Goal: Task Accomplishment & Management: Manage account settings

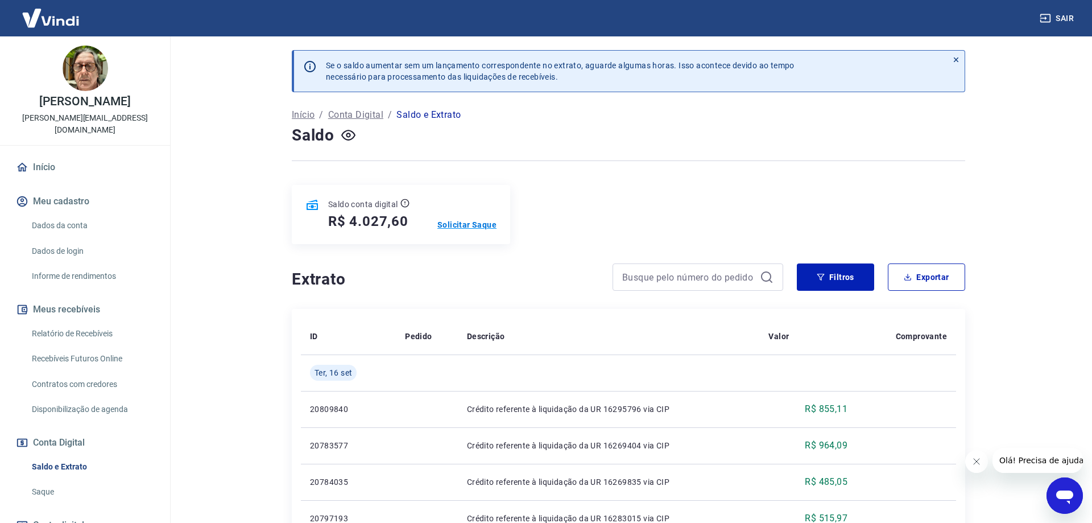
click at [480, 224] on p "Solicitar Saque" at bounding box center [466, 224] width 59 height 11
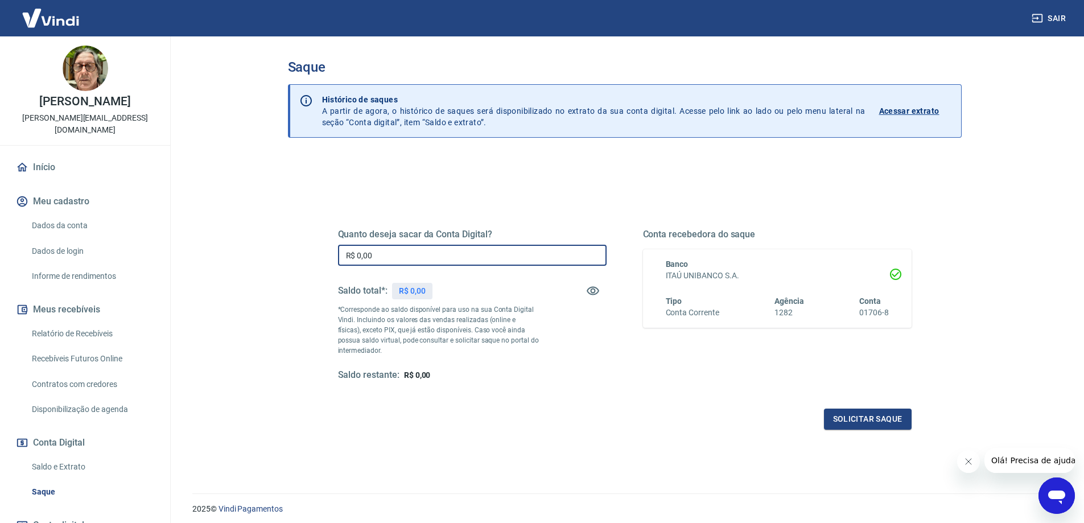
click at [466, 247] on input "R$ 0,00" at bounding box center [472, 255] width 269 height 21
type input "R$ 4.000,00"
click at [848, 410] on button "Solicitar saque" at bounding box center [868, 418] width 88 height 21
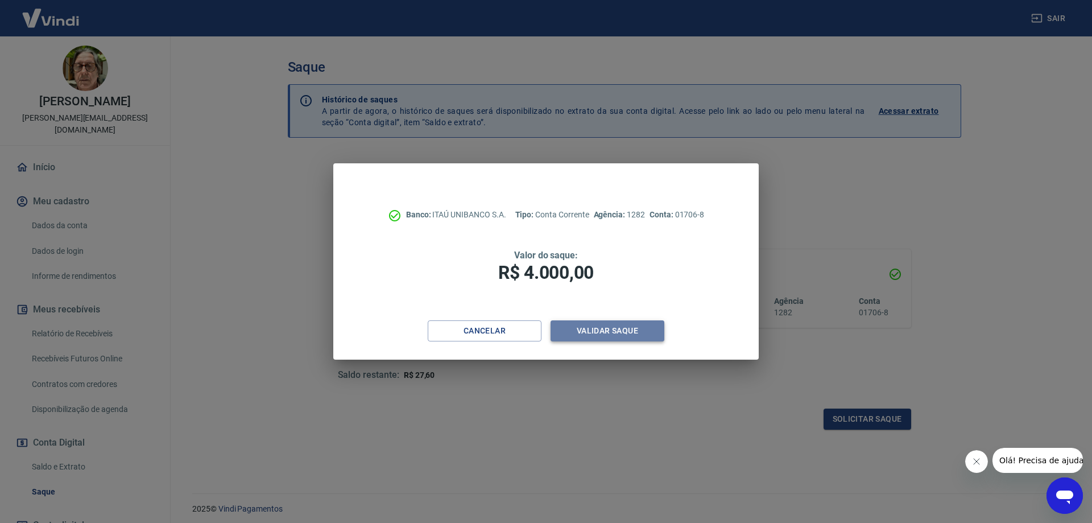
click at [627, 331] on button "Validar saque" at bounding box center [608, 330] width 114 height 21
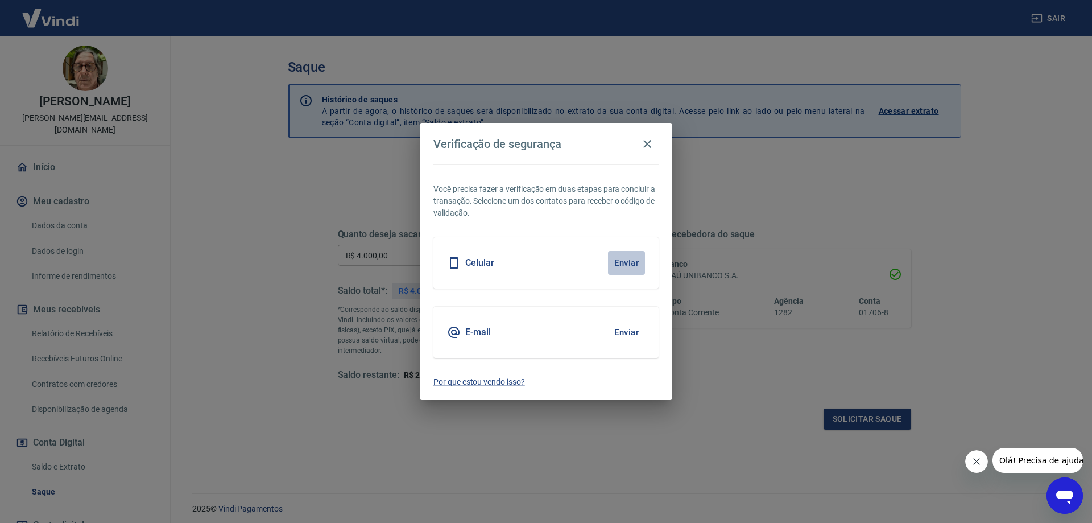
click at [611, 266] on button "Enviar" at bounding box center [626, 263] width 37 height 24
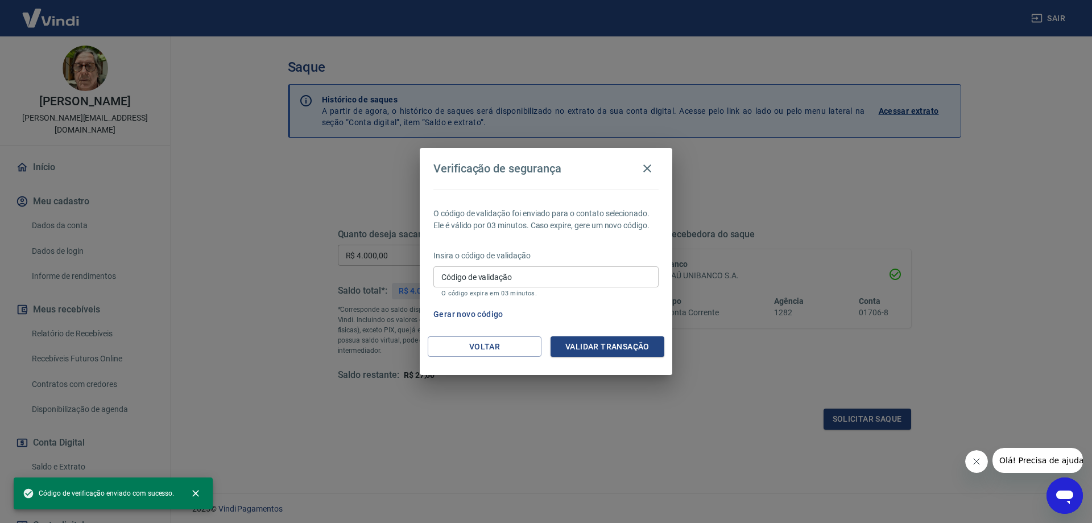
click at [533, 286] on input "Código de validação" at bounding box center [546, 276] width 225 height 21
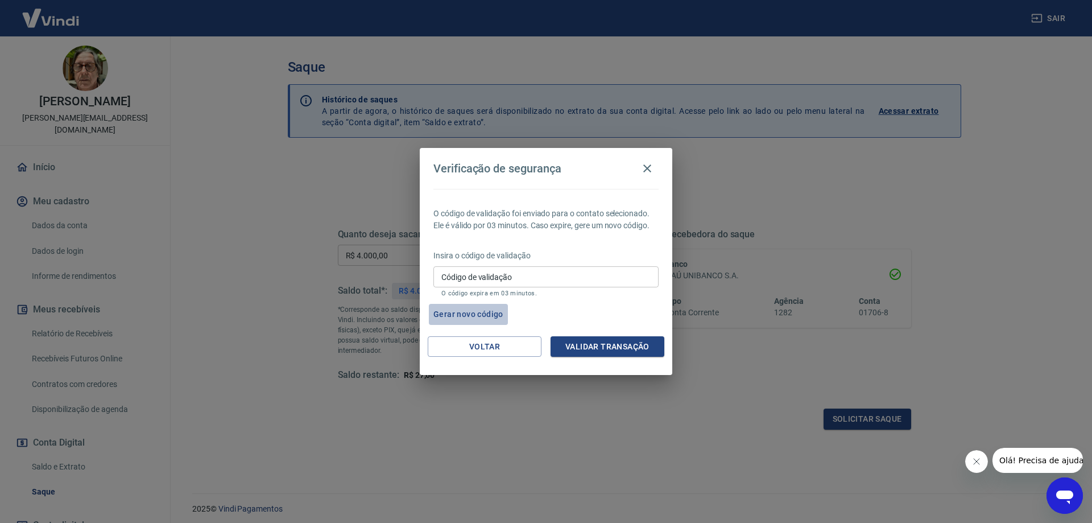
click at [486, 313] on button "Gerar novo código" at bounding box center [468, 314] width 79 height 21
click at [487, 344] on button "Voltar" at bounding box center [485, 346] width 114 height 21
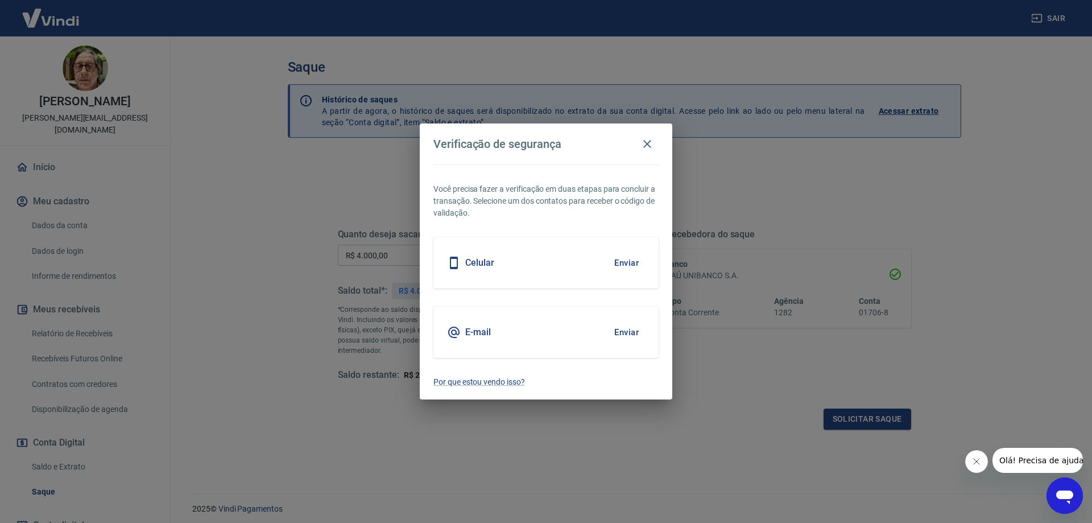
click at [626, 255] on button "Enviar" at bounding box center [626, 263] width 37 height 24
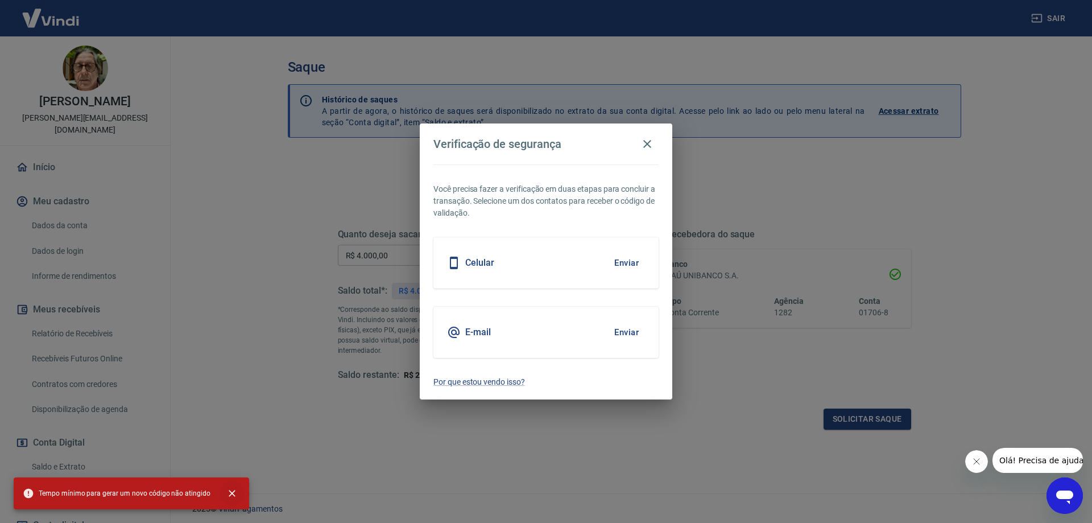
click at [229, 493] on icon "close" at bounding box center [232, 493] width 7 height 7
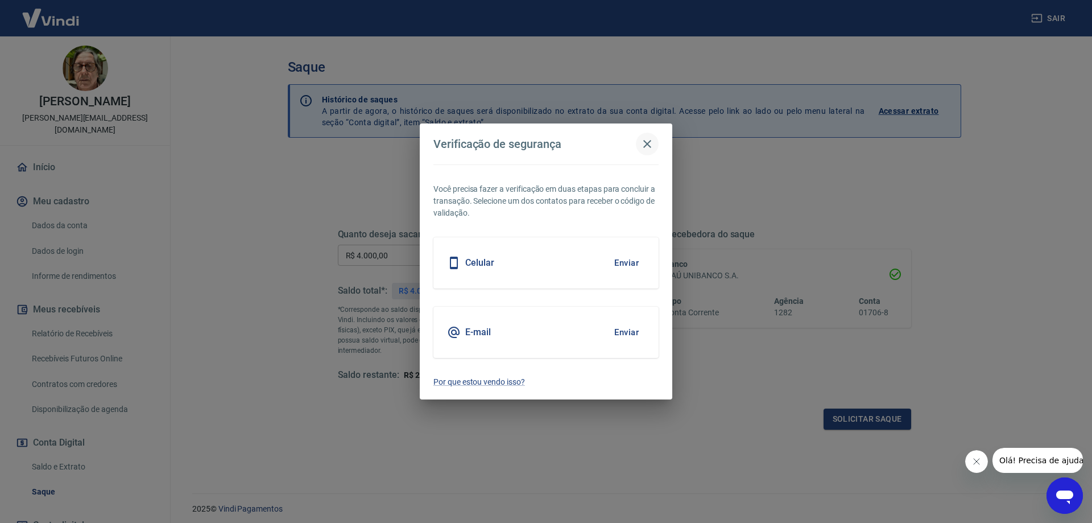
click at [646, 138] on icon "button" at bounding box center [648, 144] width 14 height 14
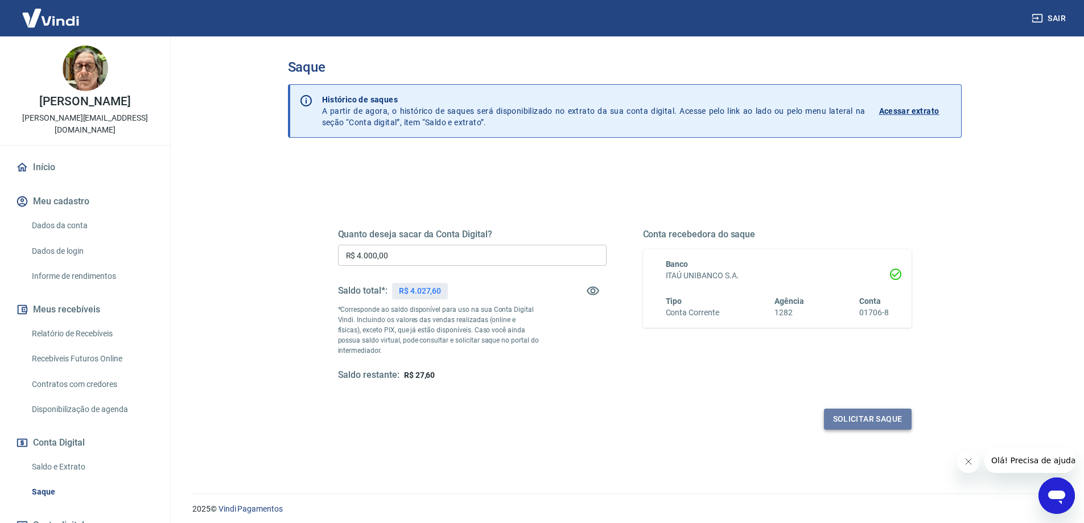
click at [848, 416] on button "Solicitar saque" at bounding box center [868, 418] width 88 height 21
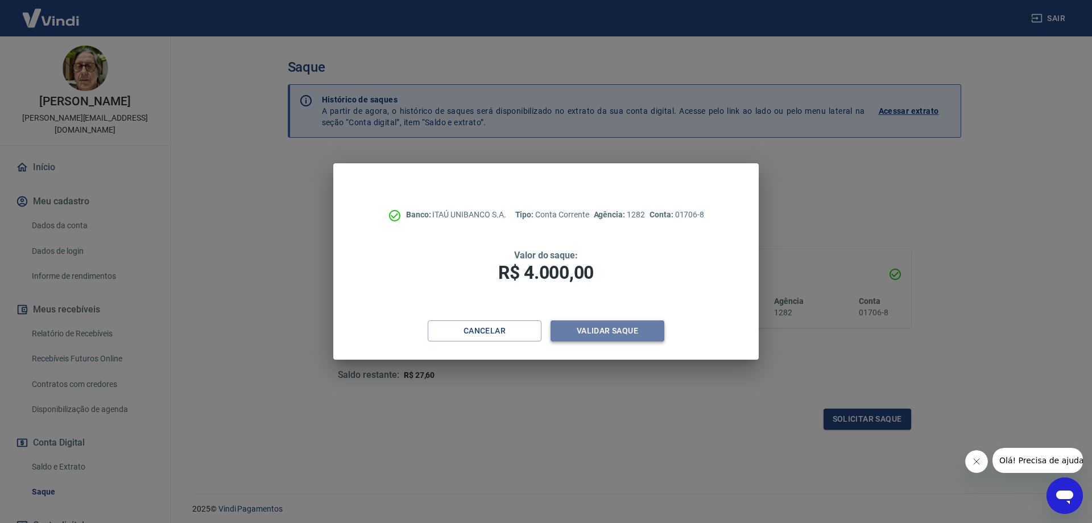
click at [616, 332] on button "Validar saque" at bounding box center [608, 330] width 114 height 21
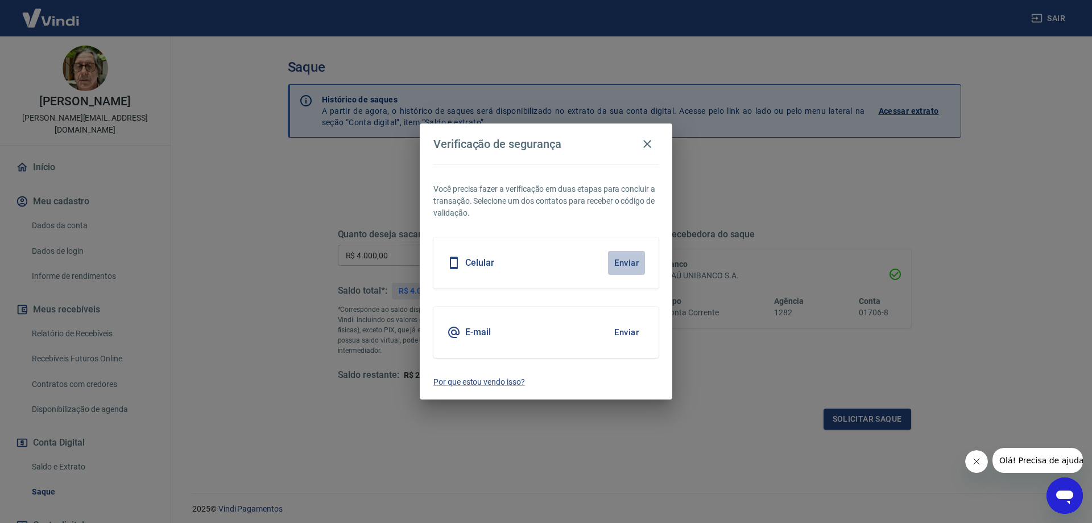
click at [625, 261] on button "Enviar" at bounding box center [626, 263] width 37 height 24
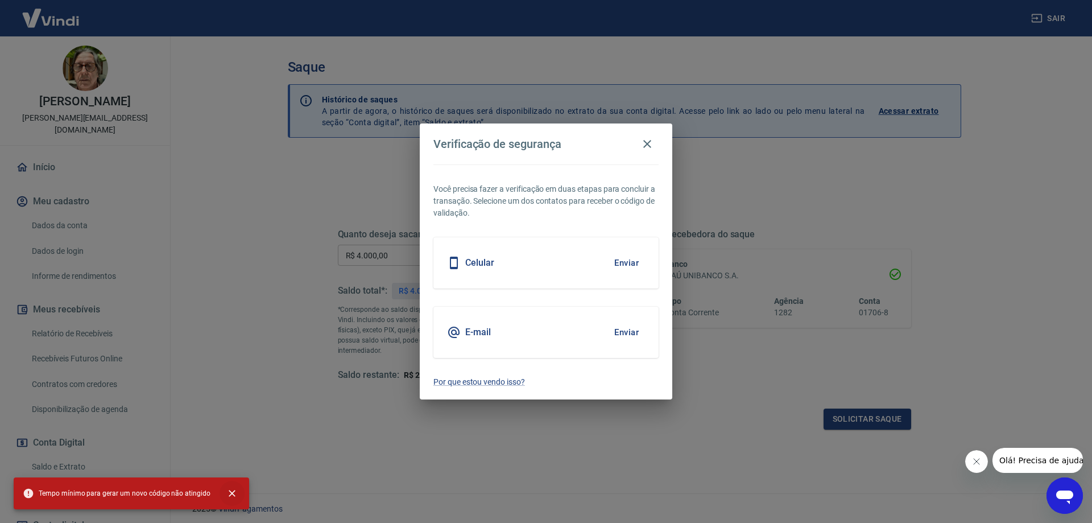
click at [226, 492] on icon "close" at bounding box center [231, 493] width 11 height 11
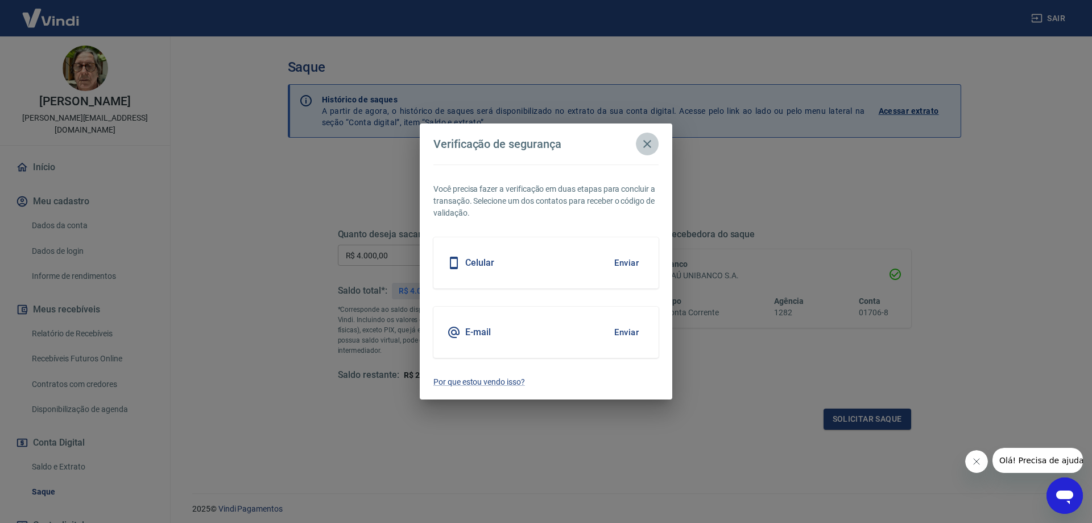
click at [647, 140] on icon "button" at bounding box center [648, 144] width 14 height 14
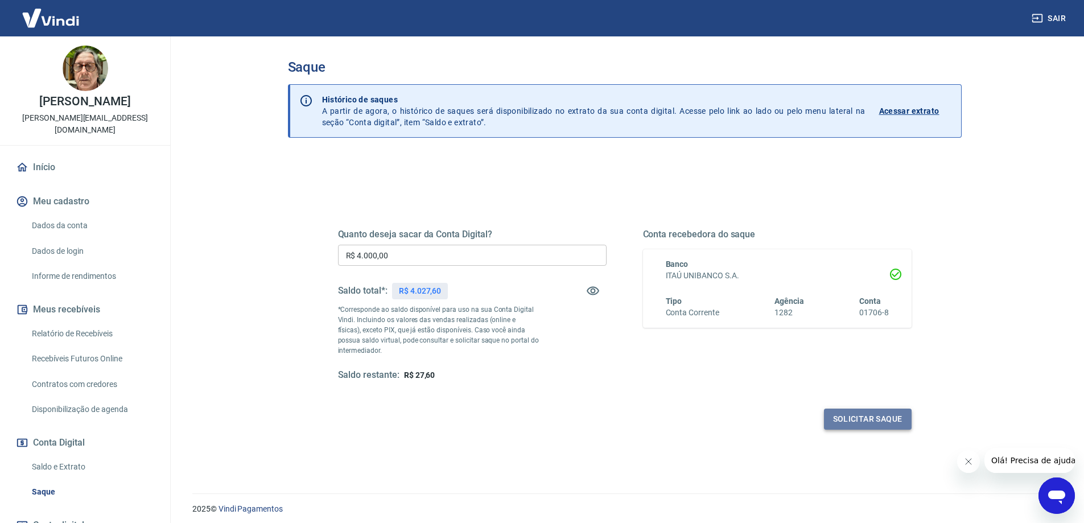
click at [854, 416] on button "Solicitar saque" at bounding box center [868, 418] width 88 height 21
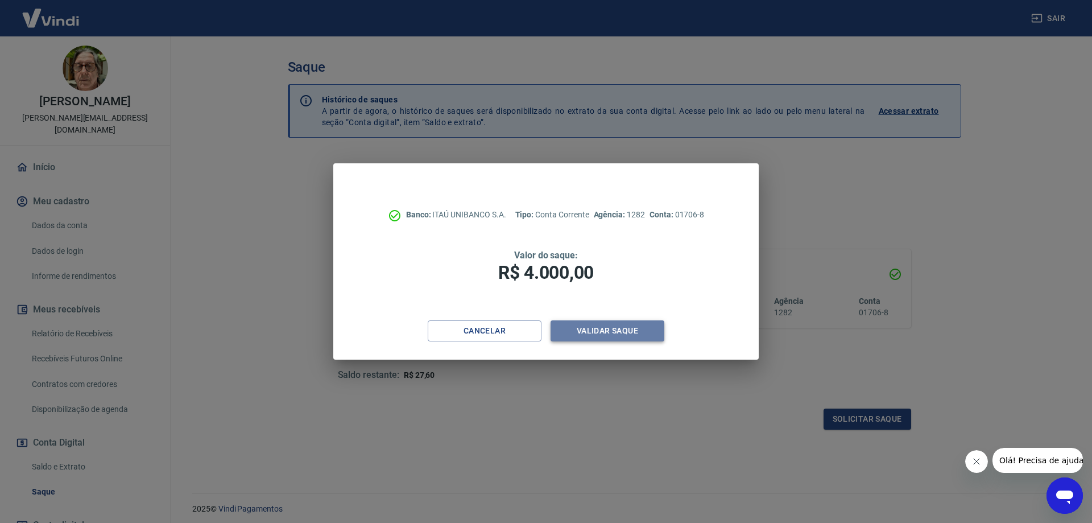
click at [579, 323] on button "Validar saque" at bounding box center [608, 330] width 114 height 21
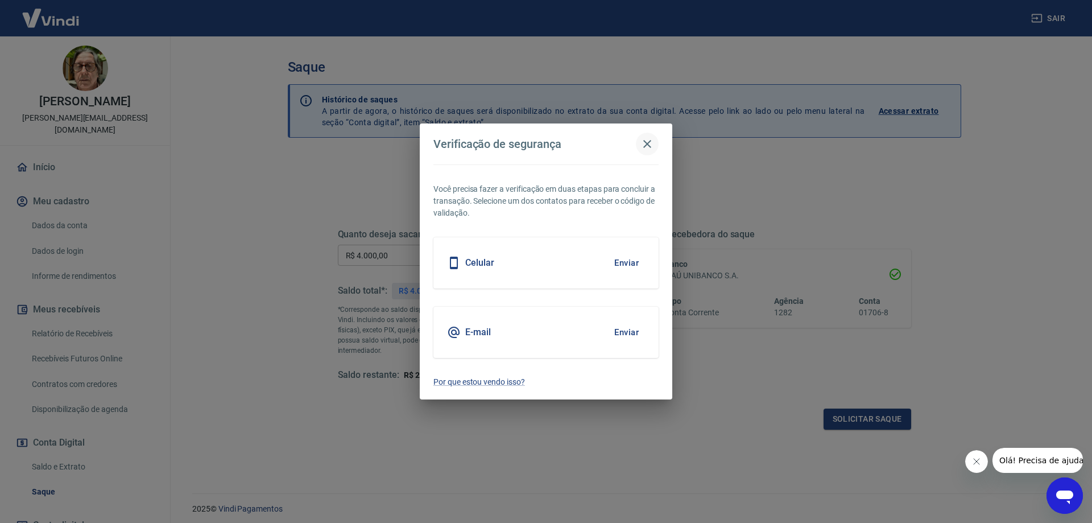
click at [645, 143] on icon "button" at bounding box center [648, 144] width 14 height 14
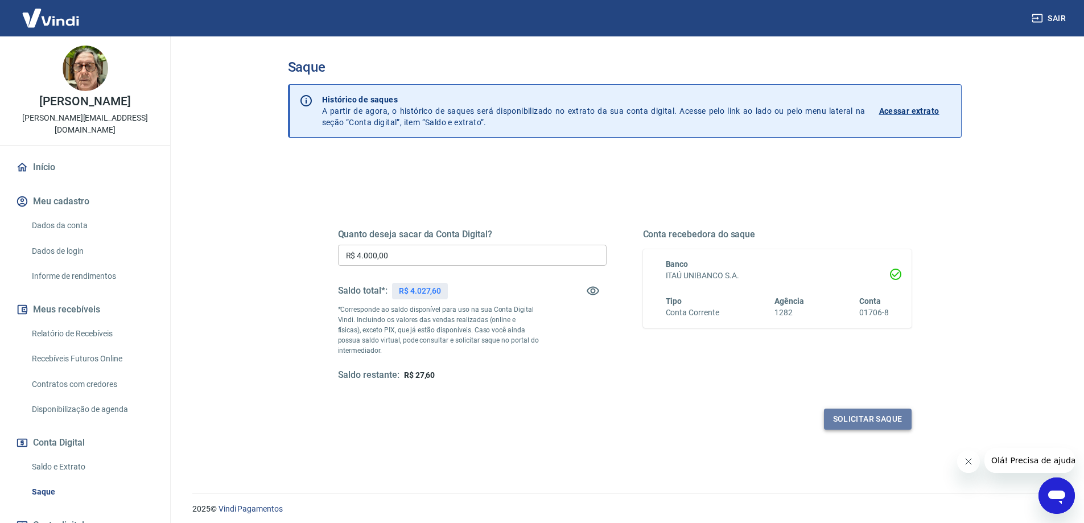
click at [845, 418] on button "Solicitar saque" at bounding box center [868, 418] width 88 height 21
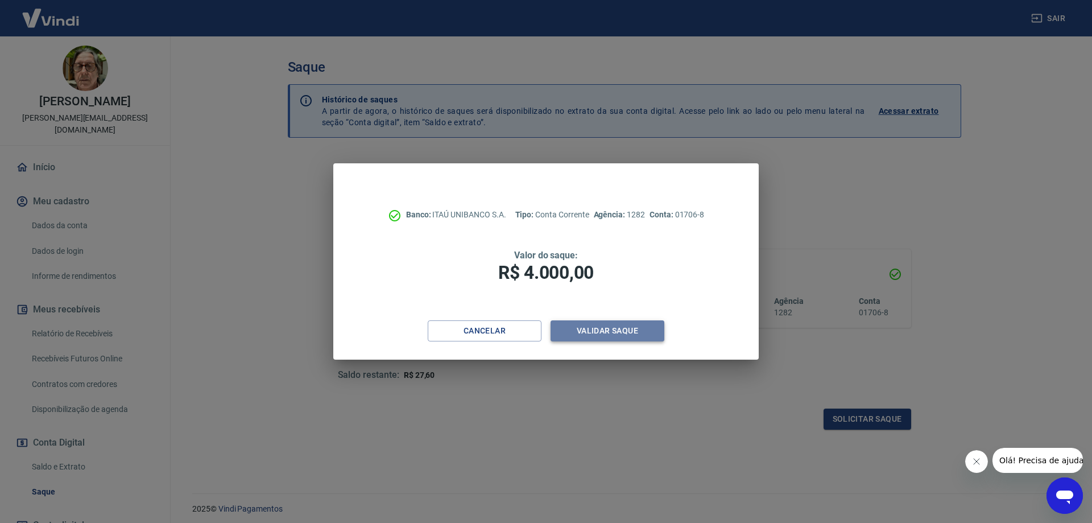
click at [604, 327] on button "Validar saque" at bounding box center [608, 330] width 114 height 21
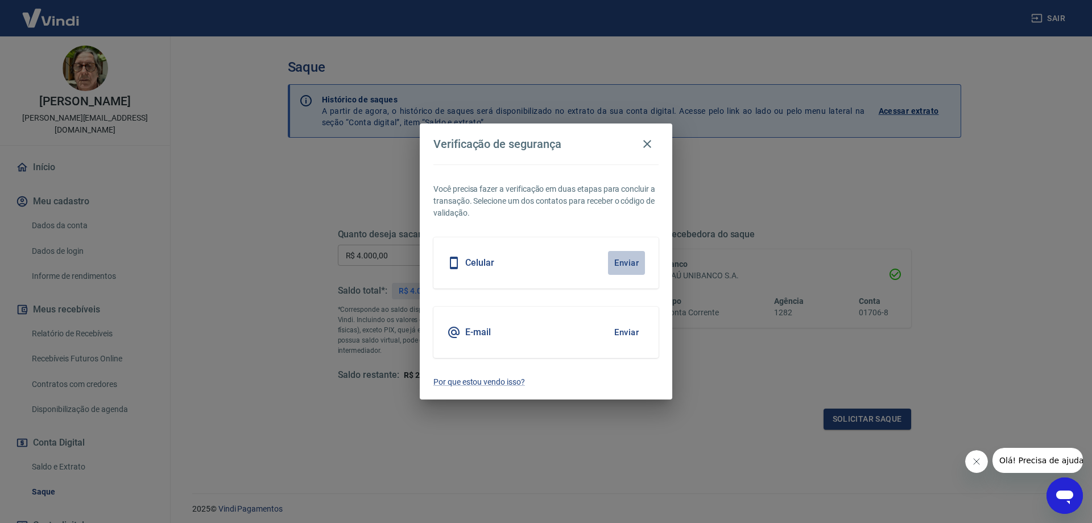
click at [616, 261] on button "Enviar" at bounding box center [626, 263] width 37 height 24
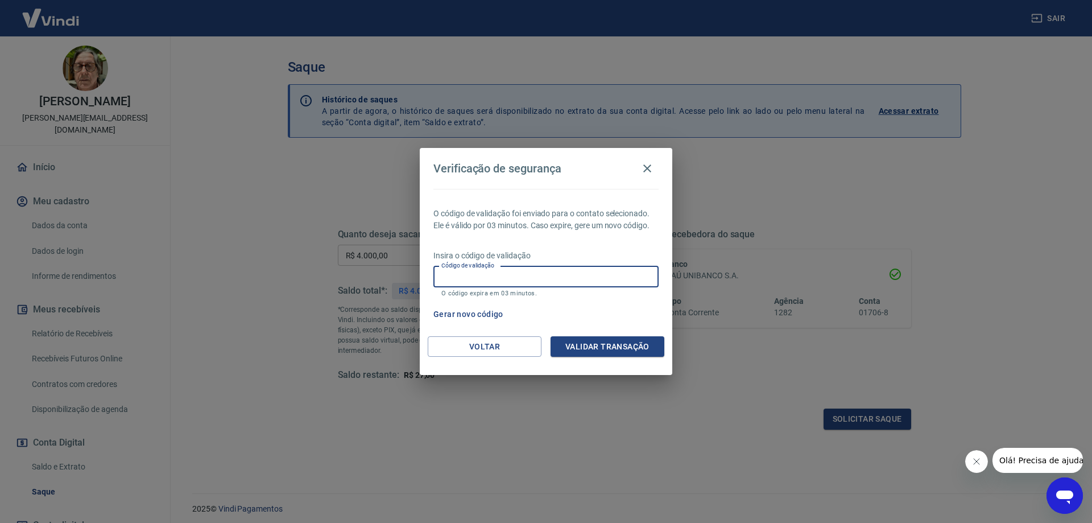
click at [569, 280] on input "Código de validação" at bounding box center [546, 276] width 225 height 21
click at [484, 314] on button "Gerar novo código" at bounding box center [468, 314] width 79 height 21
click at [1051, 463] on span "Olá! Precisa de ajuda?" at bounding box center [1043, 460] width 89 height 9
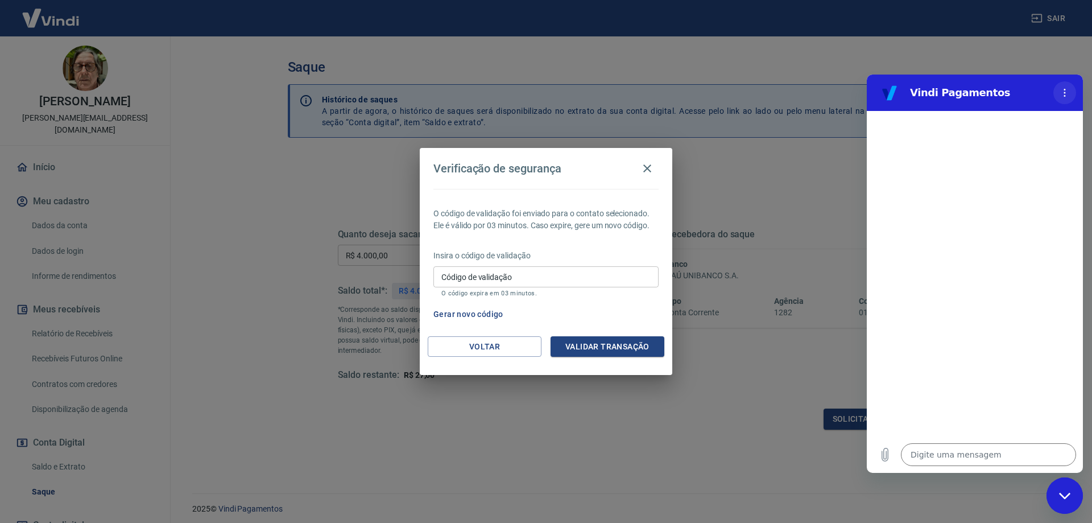
click at [1067, 92] on icon "Menu de opções" at bounding box center [1064, 92] width 9 height 9
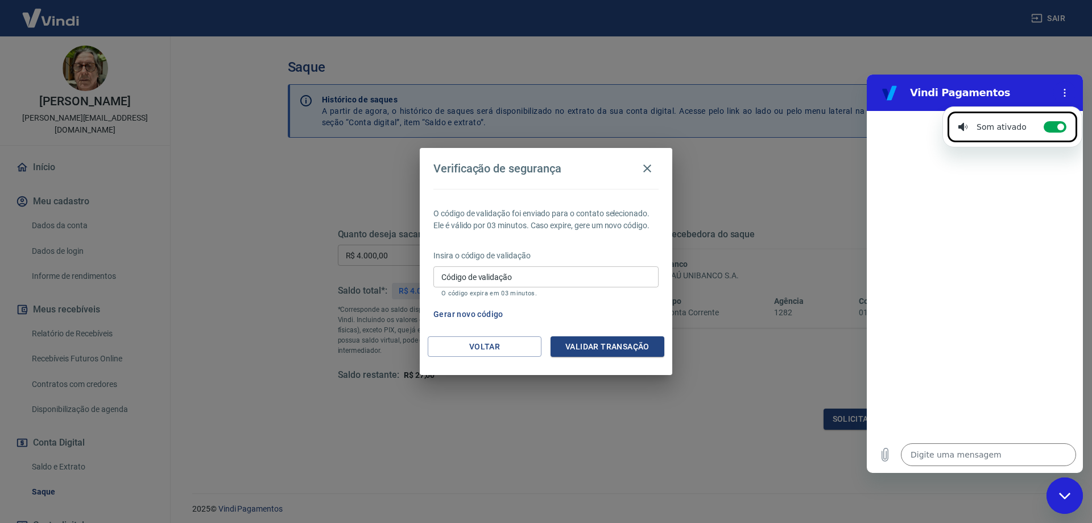
drag, startPoint x: 845, startPoint y: 503, endPoint x: 1047, endPoint y: 510, distance: 201.5
click at [850, 503] on div "Verificação de segurança O código de validação foi enviado para o contato selec…" at bounding box center [546, 261] width 1092 height 523
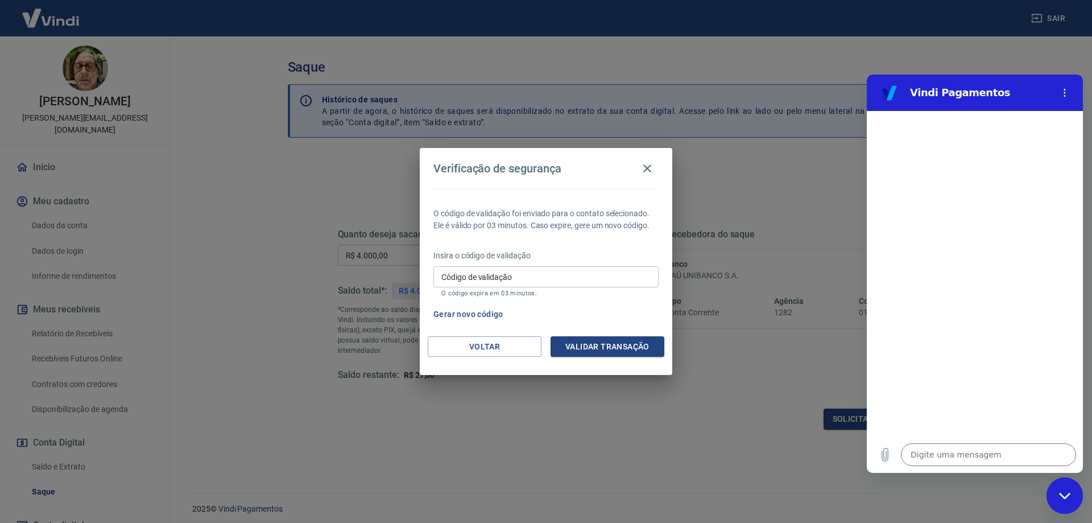
click at [1059, 494] on icon "Fechar janela de mensagens" at bounding box center [1065, 495] width 12 height 7
type textarea "x"
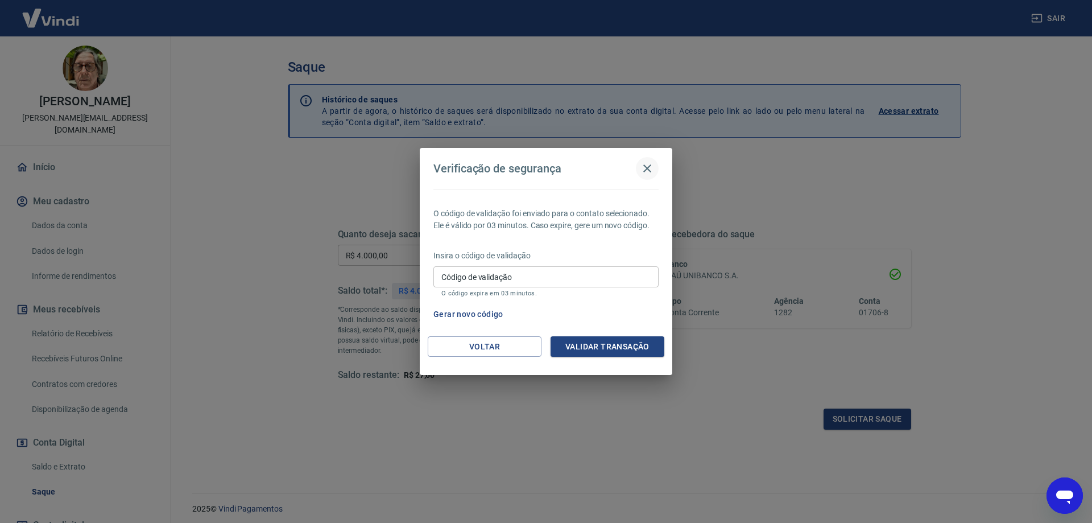
click at [645, 168] on icon "button" at bounding box center [648, 169] width 14 height 14
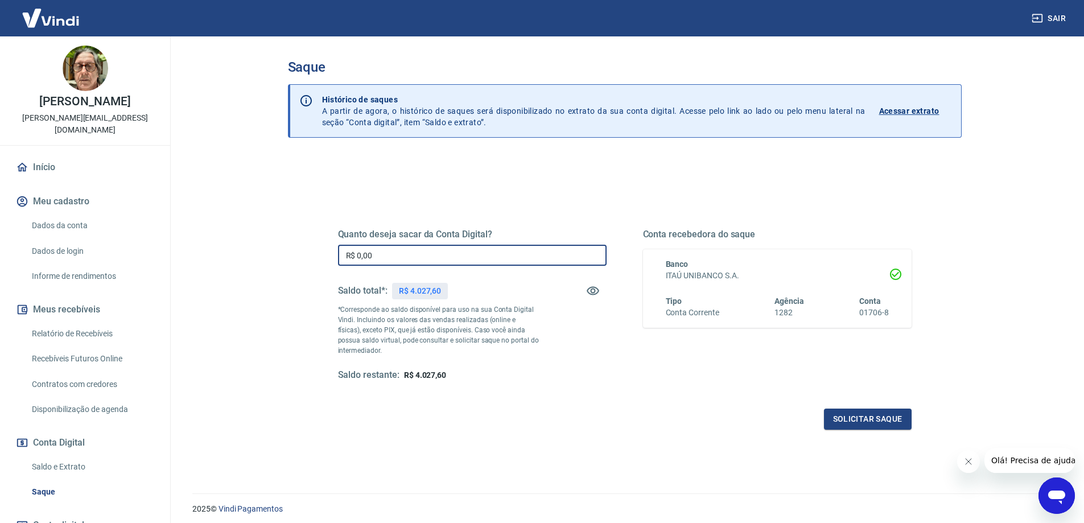
click at [483, 254] on input "R$ 0,00" at bounding box center [472, 255] width 269 height 21
type input "R$ 4.000,00"
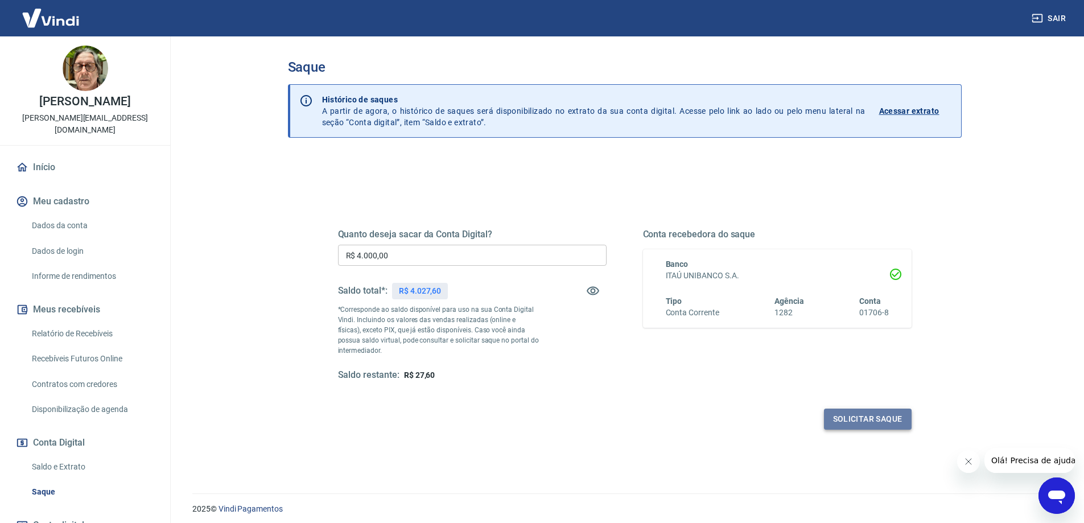
click at [856, 412] on button "Solicitar saque" at bounding box center [868, 418] width 88 height 21
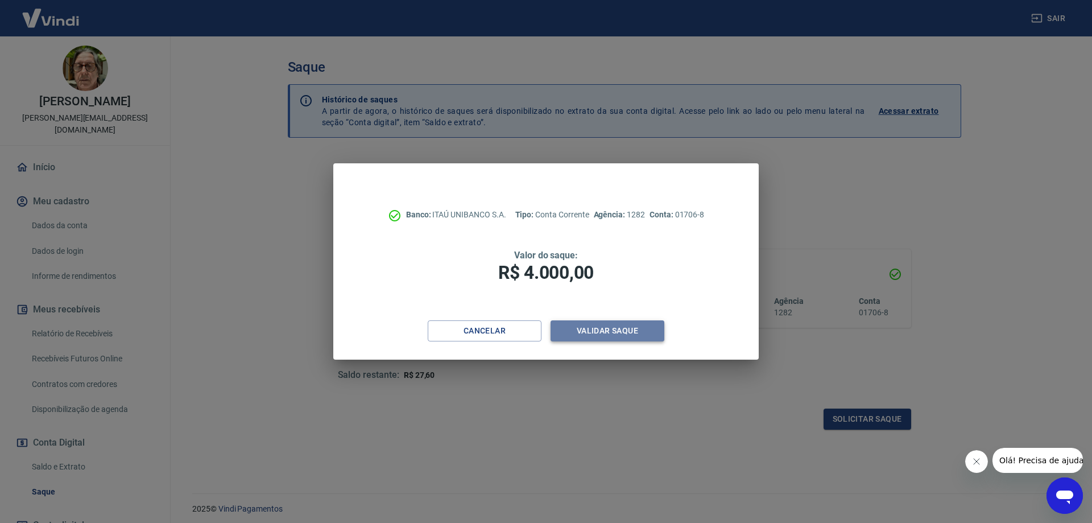
click at [600, 329] on button "Validar saque" at bounding box center [608, 330] width 114 height 21
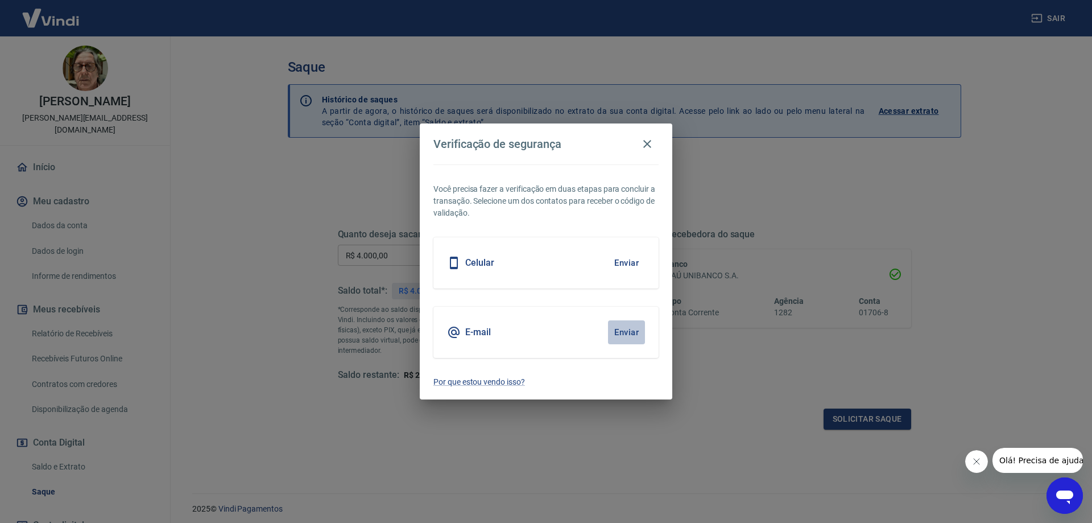
click at [619, 332] on button "Enviar" at bounding box center [626, 332] width 37 height 24
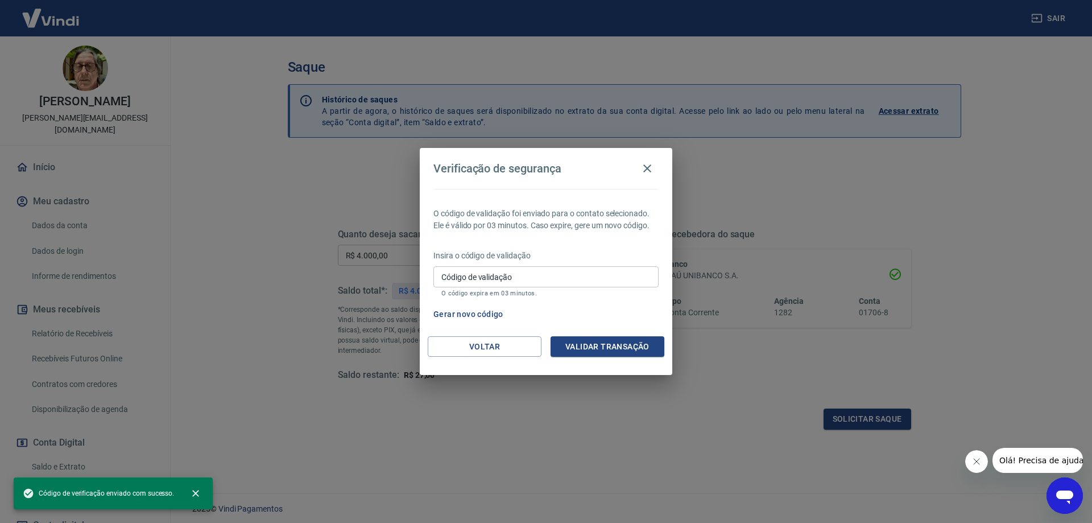
click at [506, 265] on div "Insira o código de validação Código de validação Código de validação O código e…" at bounding box center [546, 274] width 225 height 49
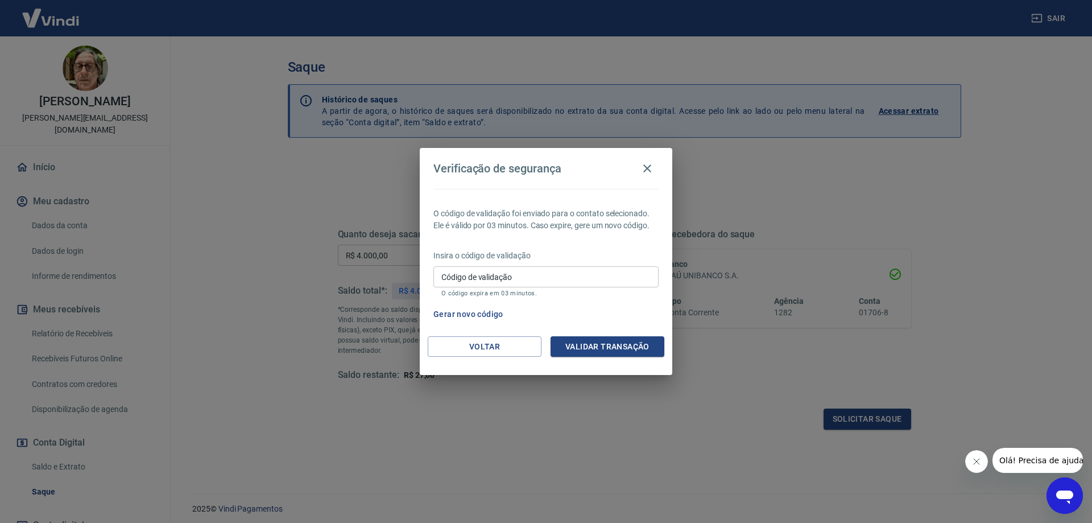
click at [503, 275] on input "Código de validação" at bounding box center [546, 276] width 225 height 21
type input "914039"
click at [588, 344] on button "Validar transação" at bounding box center [608, 346] width 114 height 21
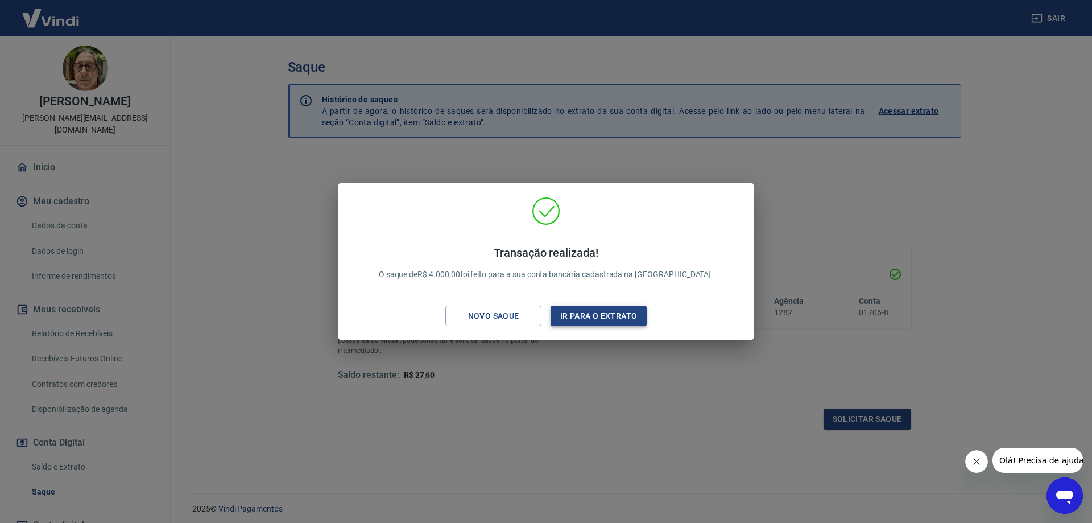
click at [579, 318] on button "Ir para o extrato" at bounding box center [599, 316] width 96 height 21
